Goal: Information Seeking & Learning: Learn about a topic

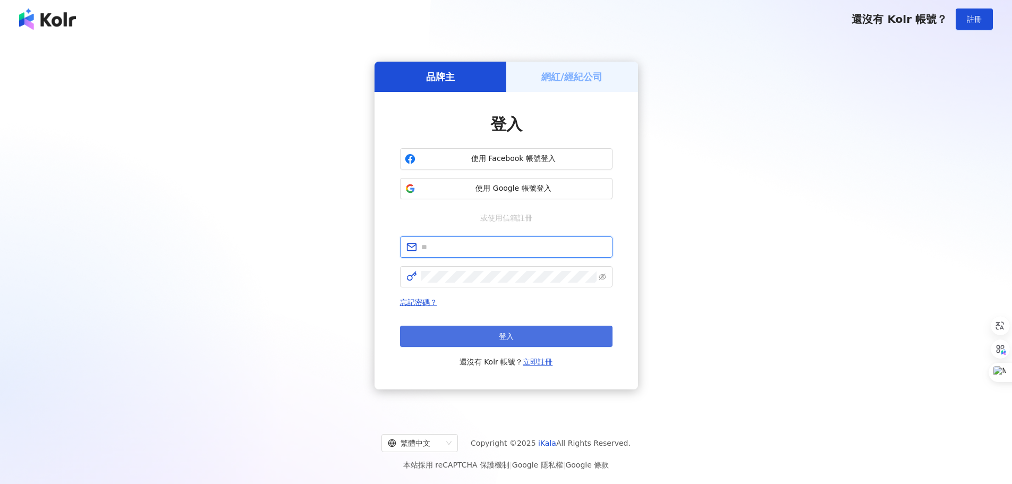
type input "**********"
click at [526, 333] on button "登入" at bounding box center [506, 336] width 213 height 21
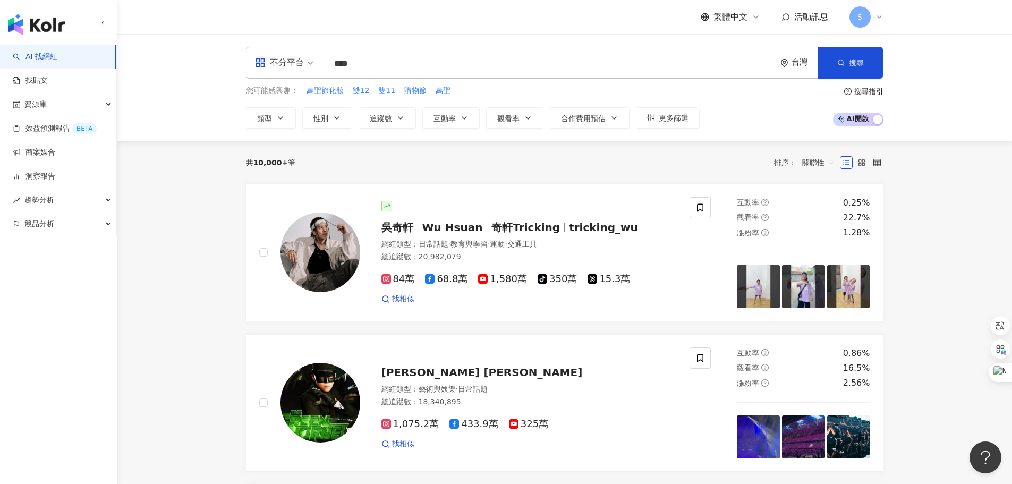
type input "**"
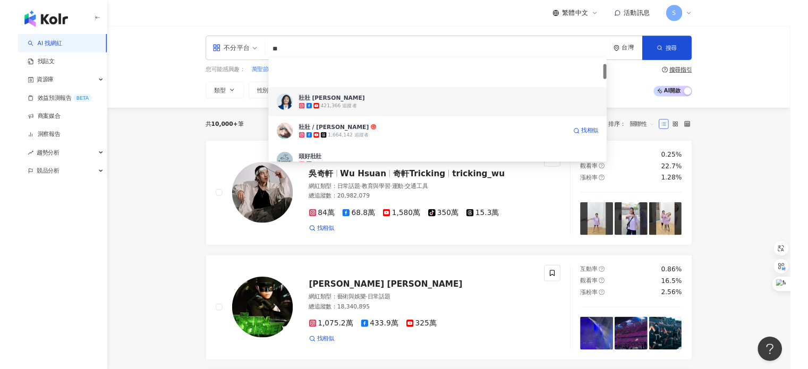
scroll to position [53, 0]
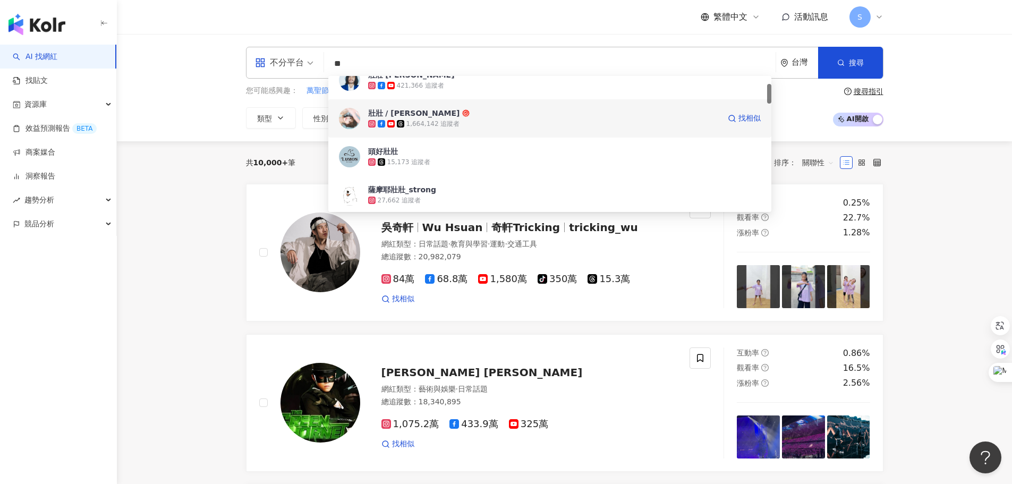
click at [448, 116] on span "壯壯 / [PERSON_NAME]" at bounding box center [544, 113] width 352 height 11
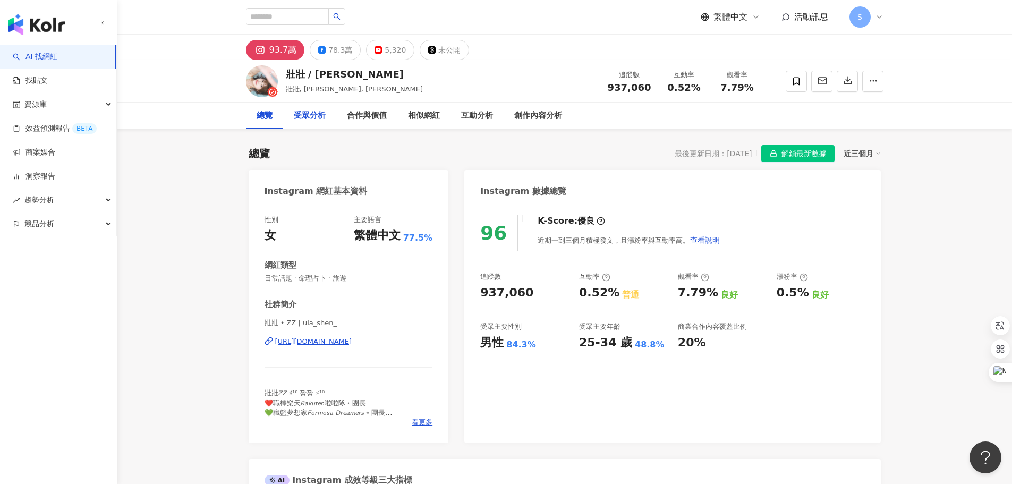
click at [307, 116] on div "受眾分析" at bounding box center [310, 115] width 32 height 13
click at [864, 19] on span "S" at bounding box center [859, 16] width 21 height 21
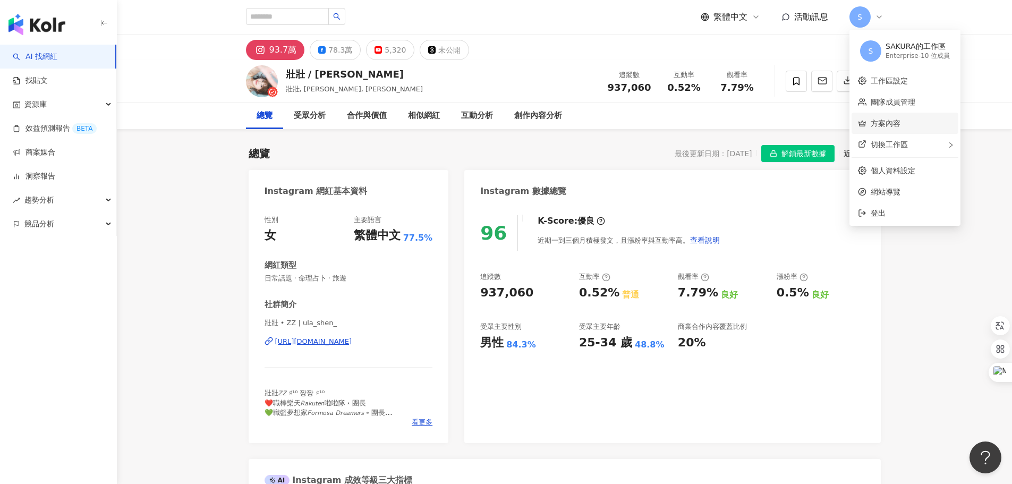
click at [896, 128] on link "方案內容" at bounding box center [886, 123] width 30 height 9
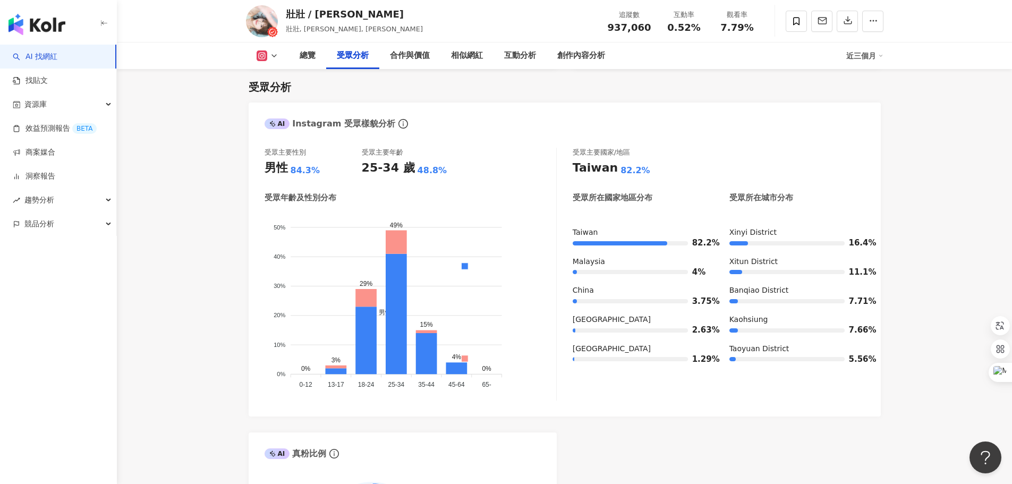
click at [870, 58] on div "近三個月" at bounding box center [864, 55] width 37 height 17
click at [271, 54] on icon at bounding box center [274, 56] width 9 height 9
click at [589, 145] on div "受眾主要性別 男性 84.3% 受眾主要年齡 25-34 歲 48.8% 受眾年齡及性別分布 男性 女性 50% 50% 40% 40% 30% 30% 20…" at bounding box center [565, 276] width 632 height 279
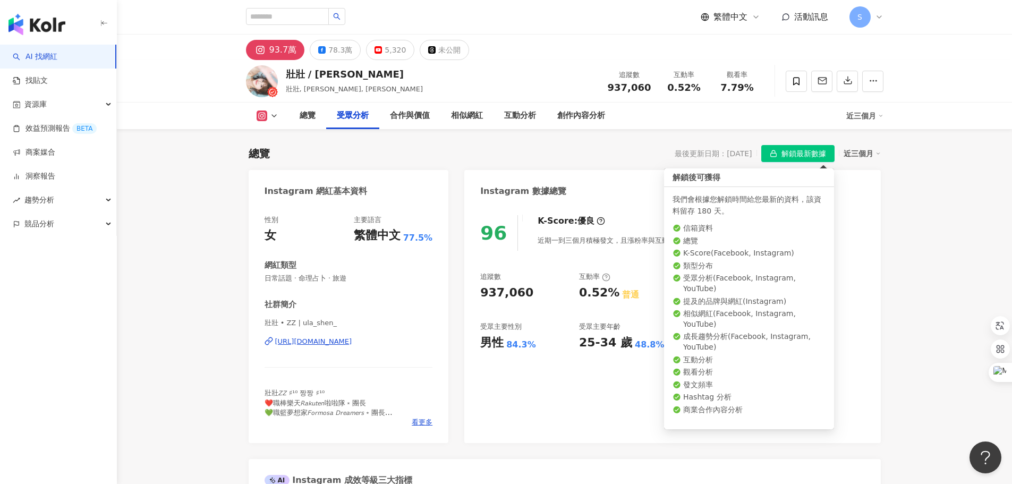
click at [806, 152] on span "解鎖最新數據" at bounding box center [803, 154] width 45 height 17
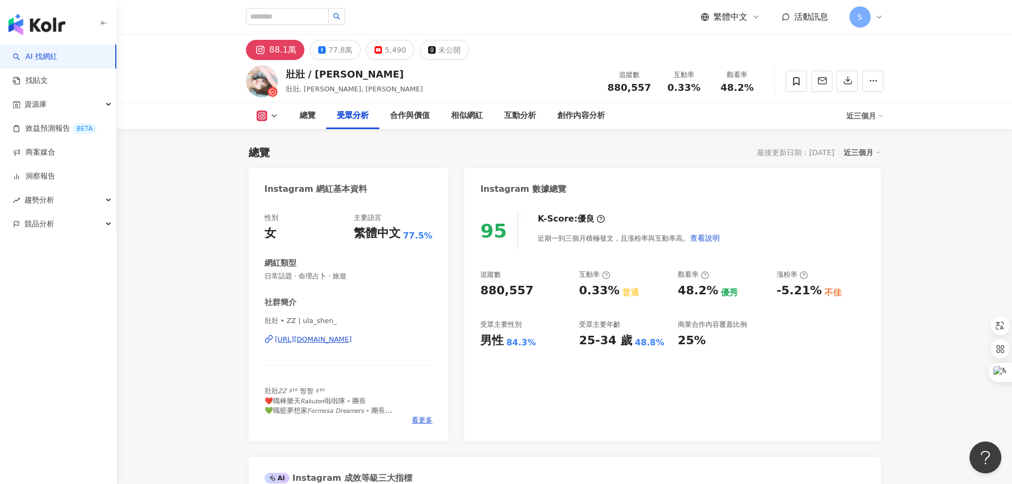
click at [547, 78] on div "壯壯 / Ula Shen 壯壯, [PERSON_NAME], [PERSON_NAME] 追蹤數 880,557 互動率 0.33% 觀看率 48.2%" at bounding box center [565, 81] width 680 height 42
click at [265, 119] on icon at bounding box center [262, 116] width 11 height 11
click at [553, 68] on div "壯壯 / Ula Shen 壯壯, [PERSON_NAME], [PERSON_NAME] 追蹤數 880,557 互動率 0.33% 觀看率 48.2%" at bounding box center [565, 81] width 680 height 42
